Goal: Task Accomplishment & Management: Manage account settings

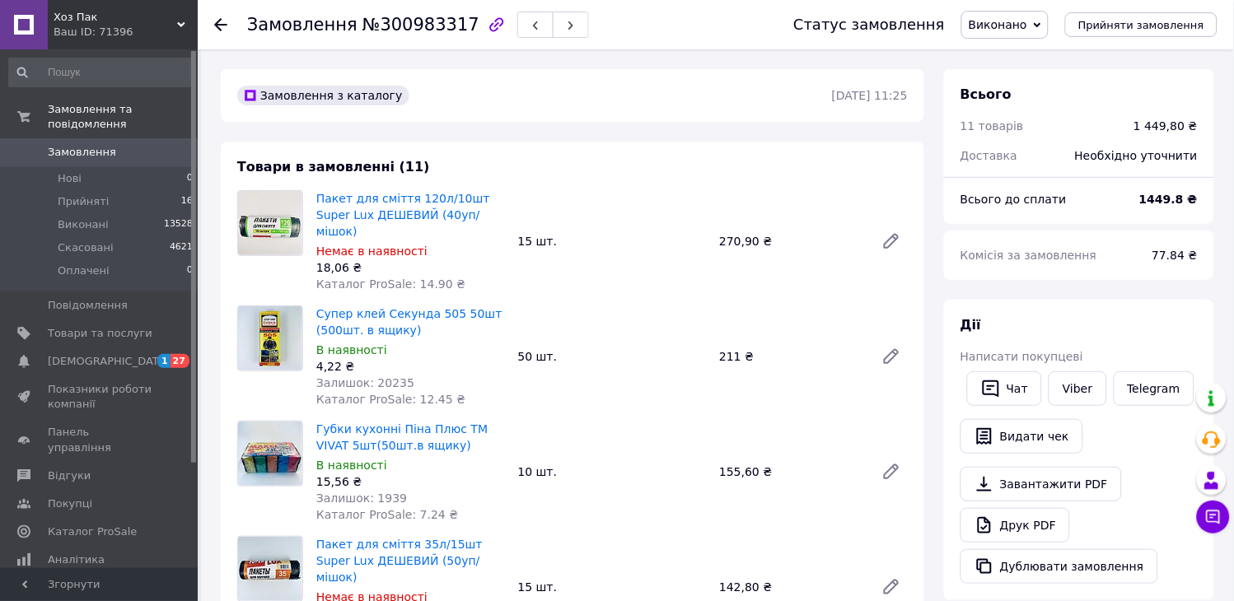
click at [120, 145] on span "Замовлення" at bounding box center [100, 152] width 105 height 15
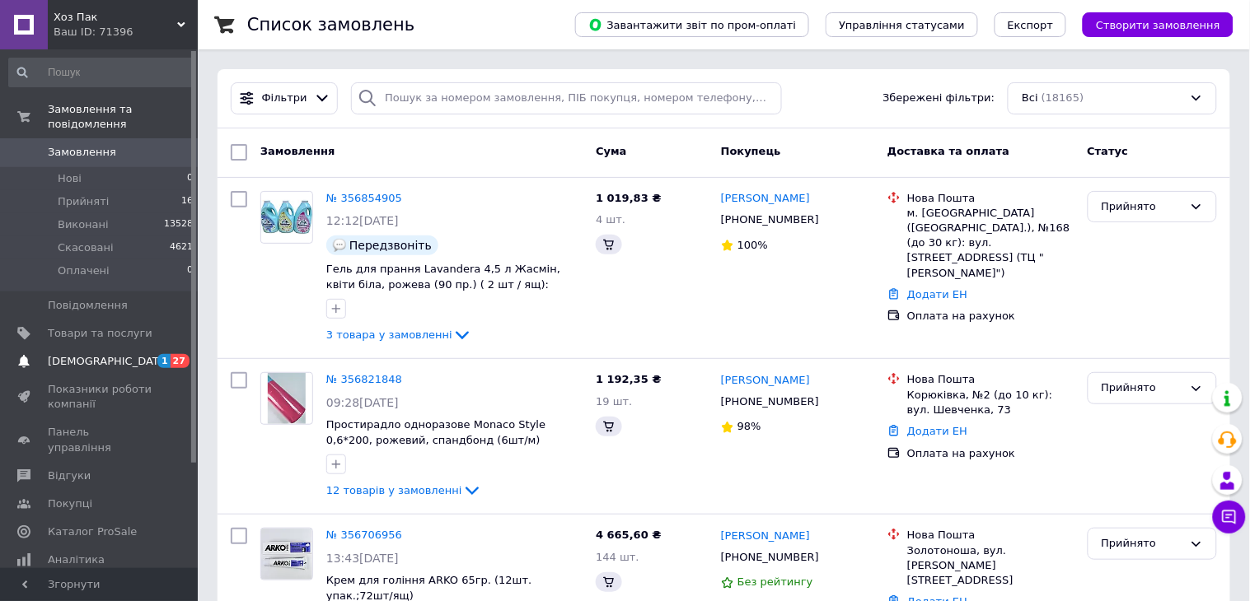
click at [120, 354] on span "[DEMOGRAPHIC_DATA]" at bounding box center [100, 361] width 105 height 15
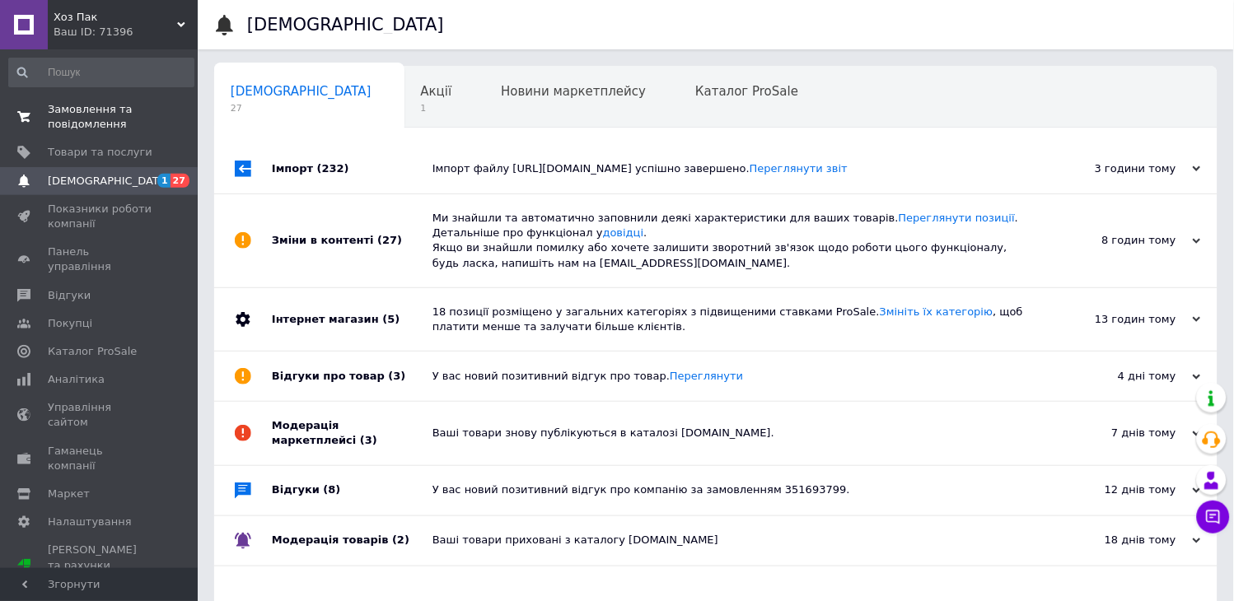
click at [154, 113] on span "0 0" at bounding box center [174, 117] width 45 height 30
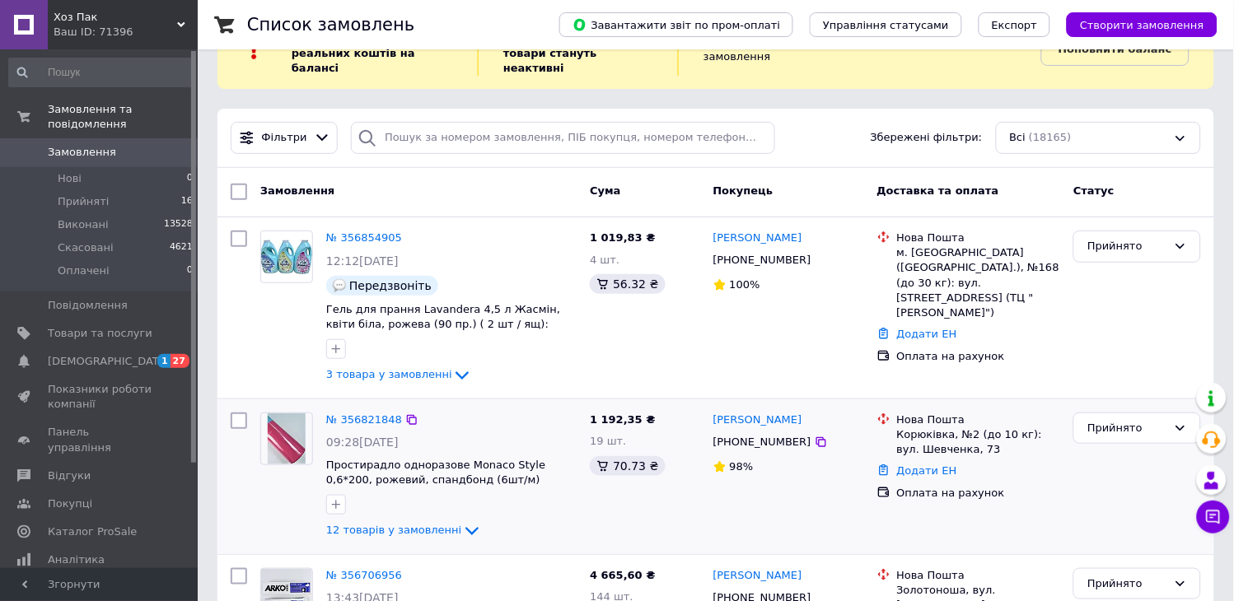
scroll to position [91, 0]
